Goal: Task Accomplishment & Management: Complete application form

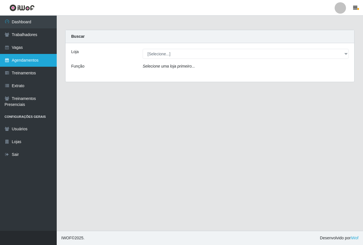
click at [39, 65] on link "Agendamentos" at bounding box center [28, 60] width 57 height 13
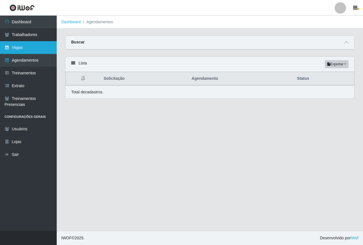
click at [32, 46] on link "Vagas" at bounding box center [28, 47] width 57 height 13
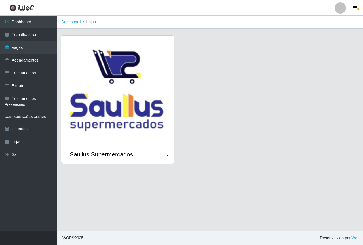
click at [109, 97] on img at bounding box center [117, 90] width 113 height 109
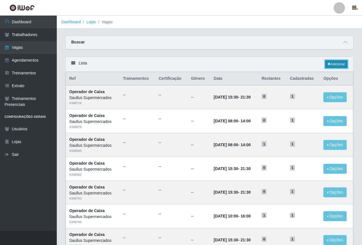
click at [331, 64] on link "Adicionar" at bounding box center [336, 64] width 22 height 8
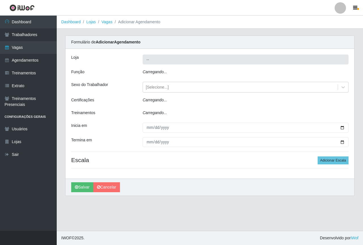
type input "Saullus Supermercados"
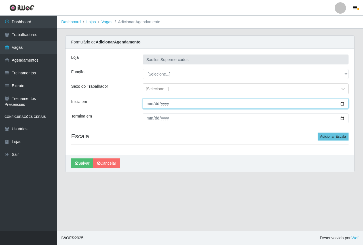
click at [150, 103] on input "Inicia em" at bounding box center [246, 104] width 206 height 10
type input "[DATE]"
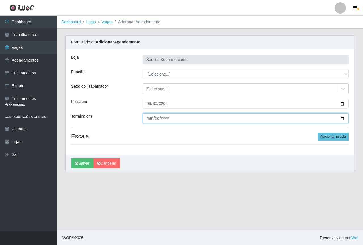
click at [148, 116] on input "Termina em" at bounding box center [246, 118] width 206 height 10
type input "[PHONE_NUMBER]"
click at [155, 120] on input "[PHONE_NUMBER]" at bounding box center [246, 118] width 206 height 10
type input "[DATE]"
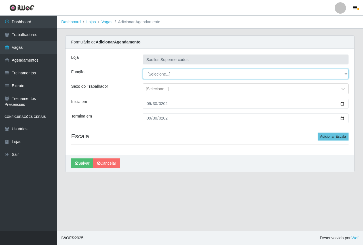
click at [176, 74] on select "[Selecione...] ASG ASG + ASG ++ Balconista de Açougue Balconista de Açougue + B…" at bounding box center [246, 74] width 206 height 10
select select "115"
click at [143, 69] on select "[Selecione...] ASG ASG + ASG ++ Balconista de Açougue Balconista de Açougue + B…" at bounding box center [246, 74] width 206 height 10
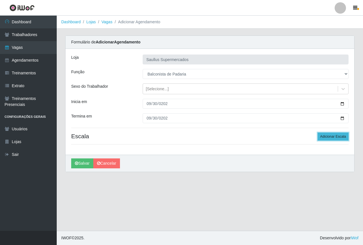
click at [319, 136] on button "Adicionar Escala" at bounding box center [333, 136] width 31 height 8
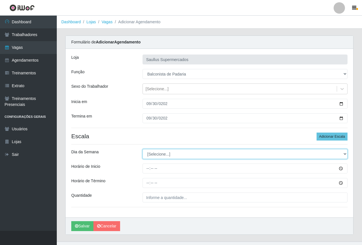
click at [159, 157] on select "[Selecione...] Segunda Terça Quarta Quinta Sexta Sábado Domingo" at bounding box center [244, 154] width 205 height 10
select select "2"
click at [142, 149] on select "[Selecione...] Segunda Terça Quarta Quinta Sexta Sábado Domingo" at bounding box center [244, 154] width 205 height 10
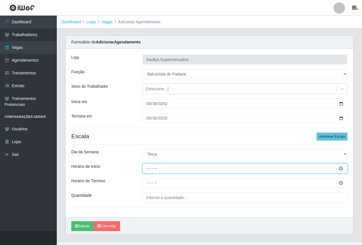
click at [146, 170] on input "Horário de Inicio" at bounding box center [244, 168] width 205 height 10
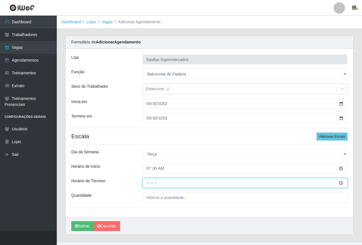
click at [149, 184] on input "Horário de Término" at bounding box center [244, 183] width 205 height 10
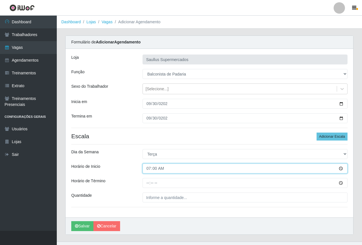
click at [150, 168] on input "07:00" at bounding box center [244, 168] width 205 height 10
type input "07:30"
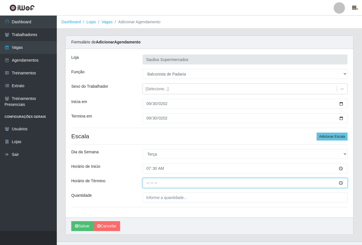
click at [146, 184] on input "Horário de Término" at bounding box center [244, 183] width 205 height 10
type input "13:30"
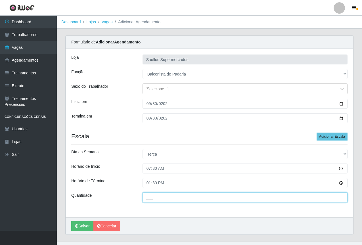
click at [155, 198] on input "___" at bounding box center [244, 197] width 205 height 10
type input "1__"
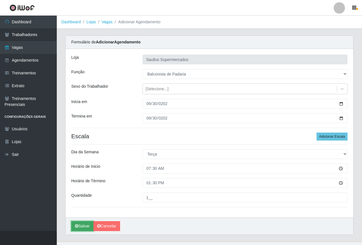
click at [79, 225] on button "Salvar" at bounding box center [82, 226] width 22 height 10
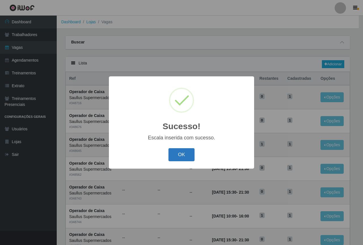
click at [177, 158] on button "OK" at bounding box center [181, 154] width 26 height 13
